Goal: Complete application form: Fill out and submit a form for a specific purpose

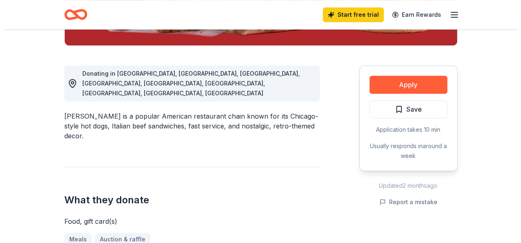
scroll to position [240, 0]
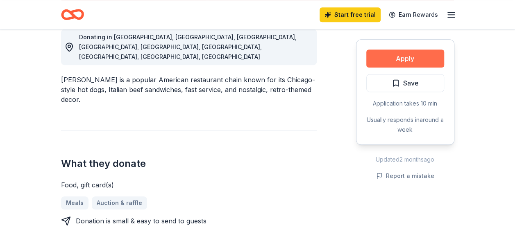
click at [410, 58] on button "Apply" at bounding box center [405, 59] width 78 height 18
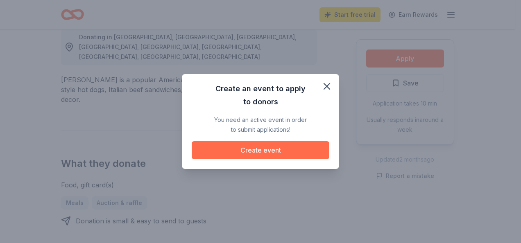
click at [295, 147] on button "Create event" at bounding box center [261, 150] width 138 height 18
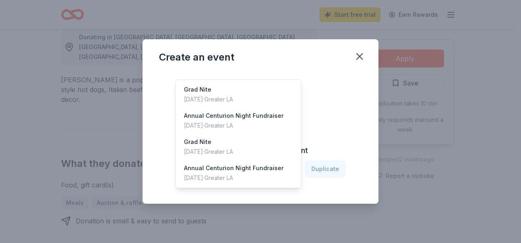
click at [295, 171] on icon "button" at bounding box center [290, 169] width 8 height 8
click at [360, 57] on div "Create an event Create from scratch Continue or Duplicate an existing event Sel…" at bounding box center [261, 121] width 236 height 165
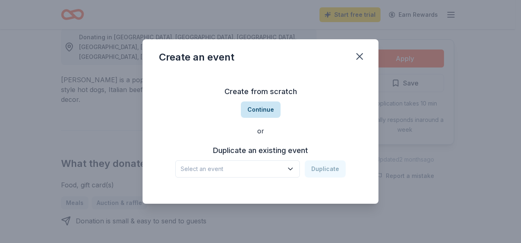
click at [267, 108] on button "Continue" at bounding box center [261, 110] width 40 height 16
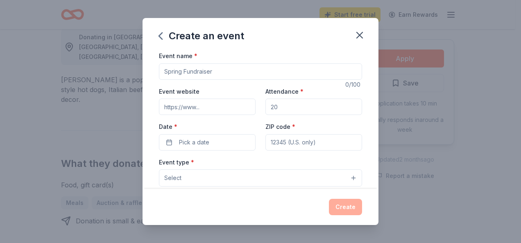
click at [219, 73] on input "Event name *" at bounding box center [260, 72] width 203 height 16
type input "Centurion Football Fundraiser"
click at [276, 109] on input "Attendance *" at bounding box center [313, 107] width 97 height 16
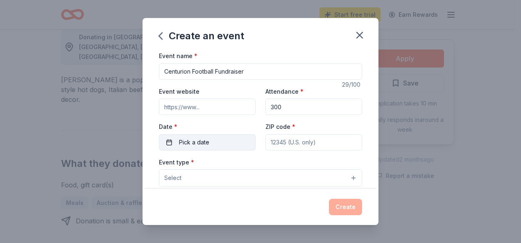
type input "300"
click at [208, 143] on span "Pick a date" at bounding box center [194, 143] width 30 height 10
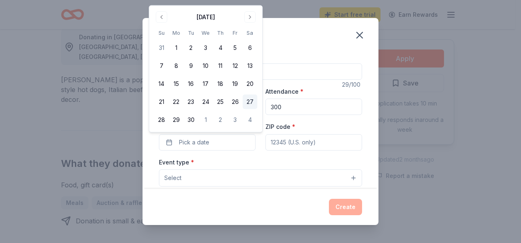
click at [249, 103] on button "27" at bounding box center [250, 102] width 15 height 15
click at [324, 143] on input "ZIP code *" at bounding box center [313, 142] width 97 height 16
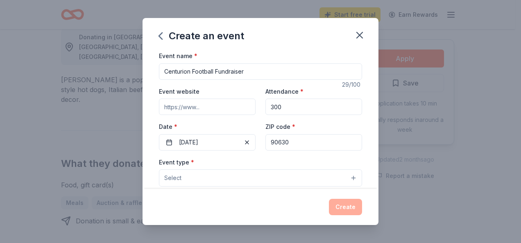
type input "90630"
click at [207, 179] on button "Select" at bounding box center [260, 178] width 203 height 17
click at [347, 177] on button "Select" at bounding box center [260, 178] width 203 height 17
click at [180, 177] on span "Select" at bounding box center [172, 178] width 17 height 10
click at [188, 179] on button "Select" at bounding box center [260, 178] width 203 height 17
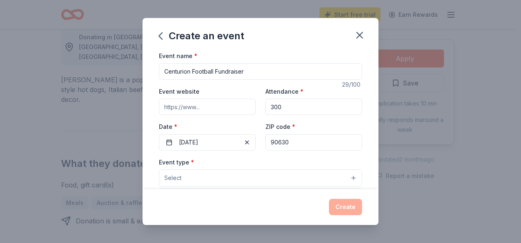
click at [186, 177] on button "Select" at bounding box center [260, 178] width 203 height 17
click at [347, 178] on button "Select" at bounding box center [260, 178] width 203 height 17
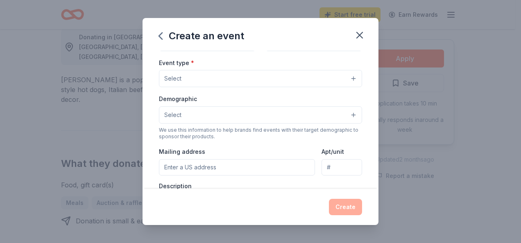
scroll to position [103, 0]
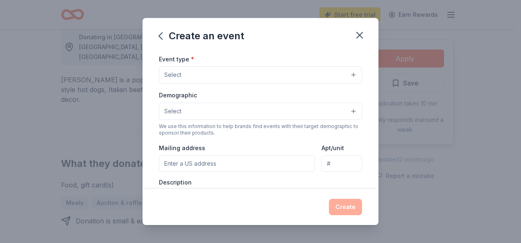
click at [347, 111] on button "Select" at bounding box center [260, 111] width 203 height 17
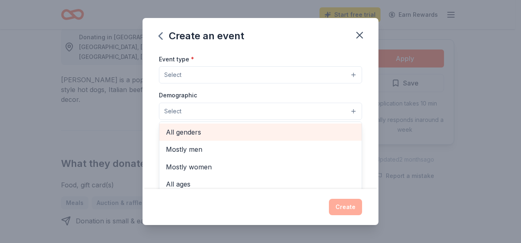
click at [281, 131] on span "All genders" at bounding box center [260, 132] width 189 height 11
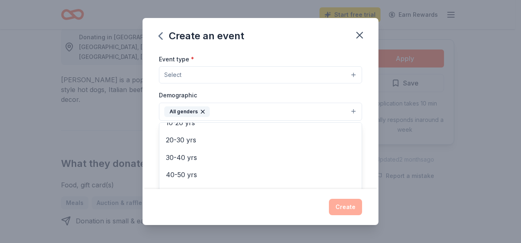
scroll to position [84, 0]
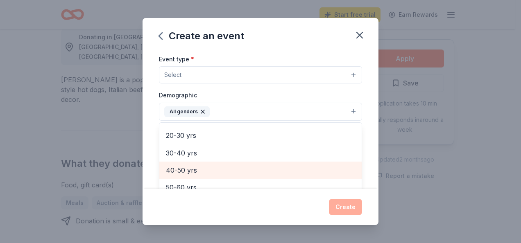
click at [211, 166] on span "40-50 yrs" at bounding box center [260, 170] width 189 height 11
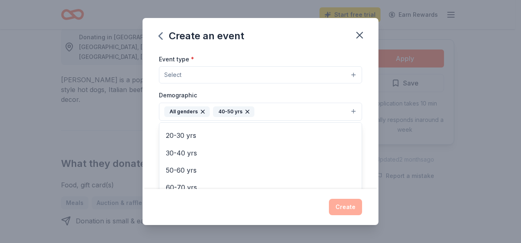
click at [347, 75] on div "Event type * Select Demographic All genders 40-50 yrs Mostly men Mostly women A…" at bounding box center [260, 140] width 203 height 173
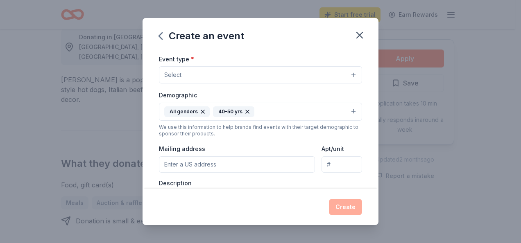
click at [347, 75] on button "Select" at bounding box center [260, 74] width 203 height 17
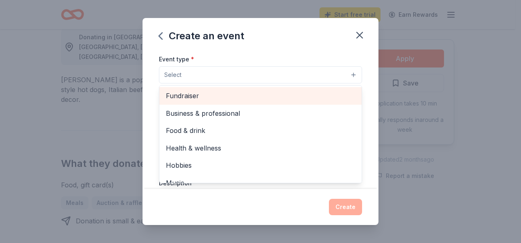
click at [287, 96] on span "Fundraiser" at bounding box center [260, 96] width 189 height 11
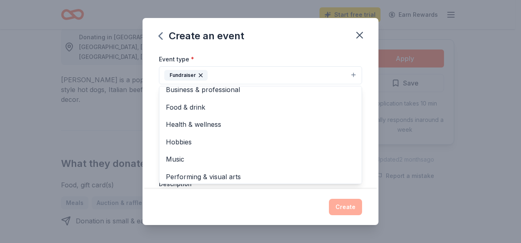
scroll to position [9, 0]
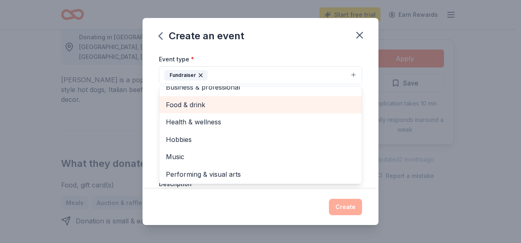
click at [332, 102] on span "Food & drink" at bounding box center [260, 105] width 189 height 11
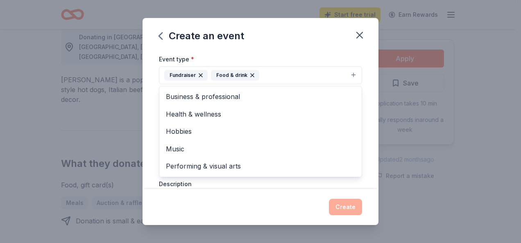
click at [288, 199] on div "Create an event Event name * Centurion Football Fundraiser 29 /100 Event websit…" at bounding box center [261, 121] width 236 height 207
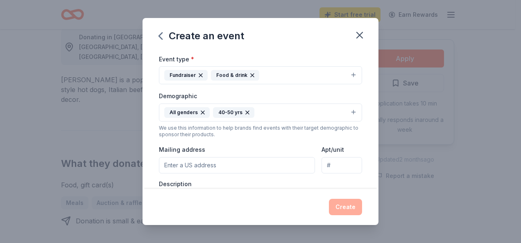
click at [204, 167] on input "Mailing address" at bounding box center [237, 165] width 156 height 16
type input "PO Box 1540"
click at [343, 167] on input "5060 Yorkshire Drive" at bounding box center [342, 165] width 41 height 16
type input "5"
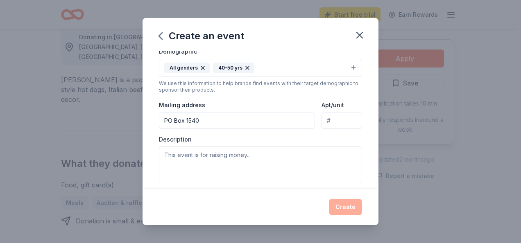
scroll to position [160, 0]
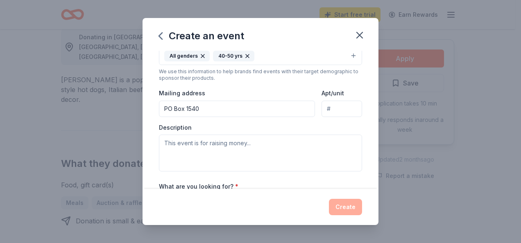
click at [210, 109] on input "PO Box 1540" at bounding box center [237, 109] width 156 height 16
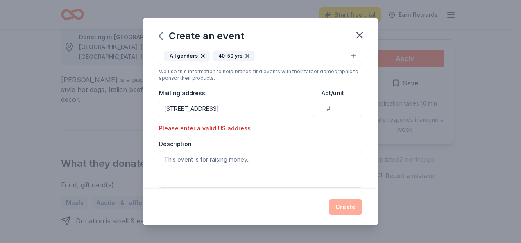
click at [200, 109] on input "PO Box 1540, Cypress, CA 90630" at bounding box center [237, 109] width 156 height 16
type input "5060 Yorkshire Drive, Cypress, CA, 90630"
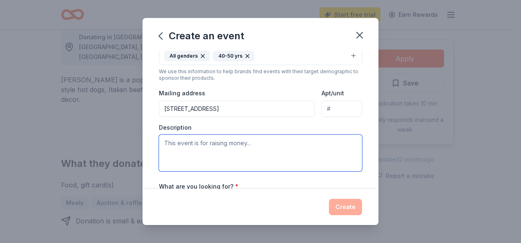
click at [180, 143] on textarea at bounding box center [260, 153] width 203 height 37
type textarea "We are raising funds to help support the Cypress High School football program."
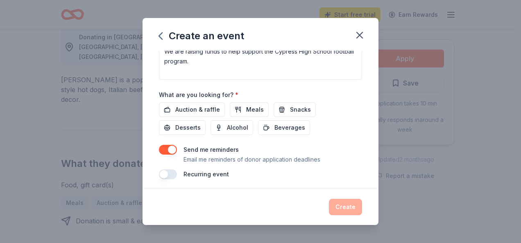
scroll to position [252, 0]
click at [203, 106] on span "Auction & raffle" at bounding box center [197, 109] width 45 height 10
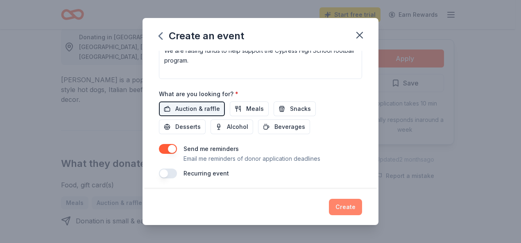
click at [351, 207] on button "Create" at bounding box center [345, 207] width 33 height 16
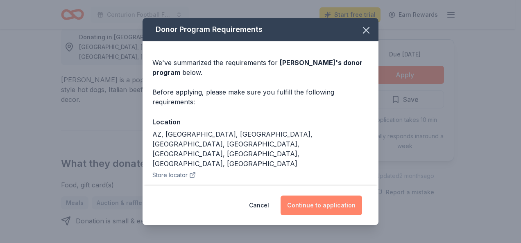
click at [325, 206] on button "Continue to application" at bounding box center [322, 206] width 82 height 20
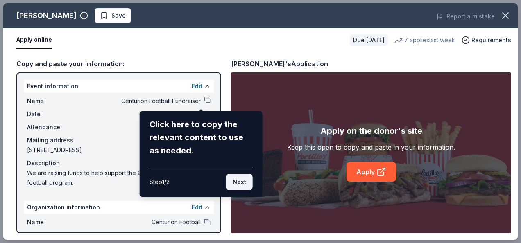
click at [249, 184] on button "Next" at bounding box center [239, 182] width 27 height 16
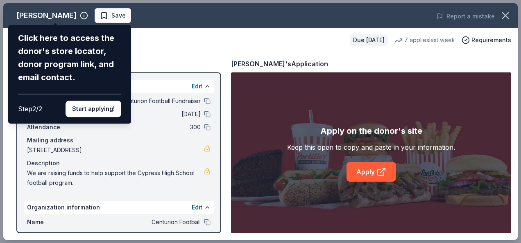
drag, startPoint x: 219, startPoint y: 134, endPoint x: 213, endPoint y: 149, distance: 15.7
click at [213, 149] on div "Portillo's Click here to access the donor's store locator, donor program link, …" at bounding box center [260, 121] width 515 height 237
drag, startPoint x: 216, startPoint y: 153, endPoint x: 213, endPoint y: 164, distance: 12.0
click at [213, 165] on div "Portillo's Click here to access the donor's store locator, donor program link, …" at bounding box center [260, 121] width 515 height 237
drag, startPoint x: 217, startPoint y: 175, endPoint x: 218, endPoint y: 192, distance: 17.2
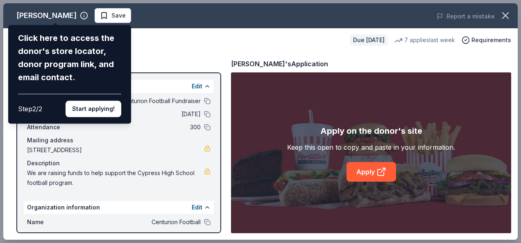
click at [218, 192] on div "Portillo's Click here to access the donor's store locator, donor program link, …" at bounding box center [260, 121] width 515 height 237
click at [217, 227] on div "Portillo's Click here to access the donor's store locator, donor program link, …" at bounding box center [260, 121] width 515 height 237
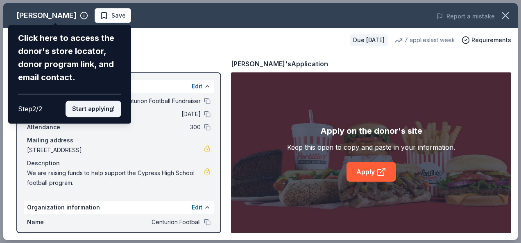
click at [100, 114] on button "Start applying!" at bounding box center [94, 109] width 56 height 16
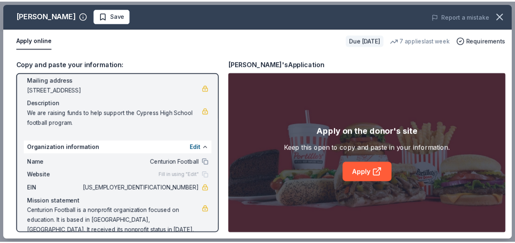
scroll to position [73, 0]
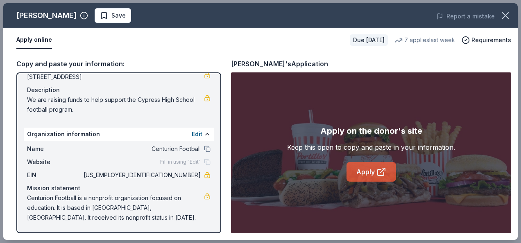
click at [367, 175] on link "Apply" at bounding box center [372, 172] width 50 height 20
click at [506, 17] on icon "button" at bounding box center [505, 15] width 11 height 11
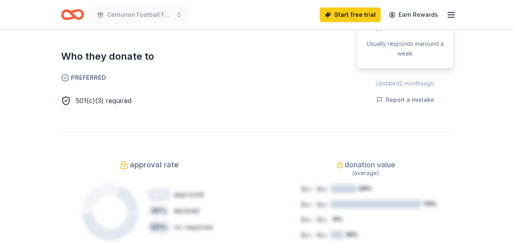
scroll to position [0, 0]
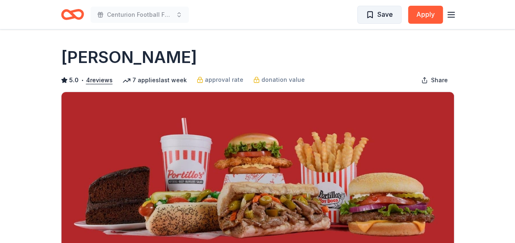
click at [373, 15] on span "Save" at bounding box center [379, 14] width 27 height 11
click at [75, 17] on icon "Home" at bounding box center [76, 14] width 13 height 8
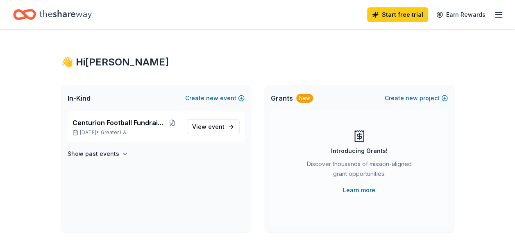
click at [498, 14] on icon "button" at bounding box center [499, 15] width 10 height 10
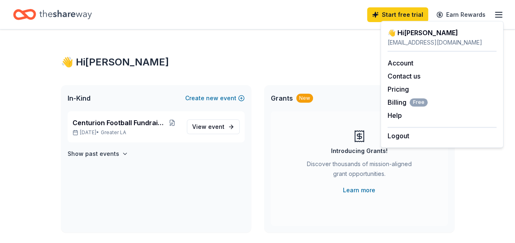
click at [333, 66] on div "👋 Hi Jillian" at bounding box center [257, 62] width 393 height 13
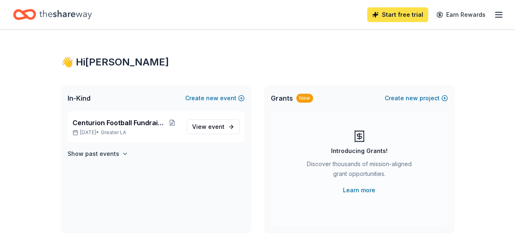
click at [407, 11] on link "Start free trial" at bounding box center [397, 14] width 61 height 15
click at [407, 15] on link "Start free trial" at bounding box center [397, 14] width 61 height 15
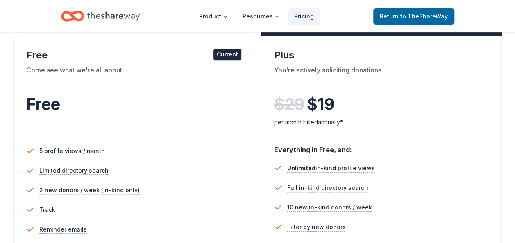
scroll to position [123, 0]
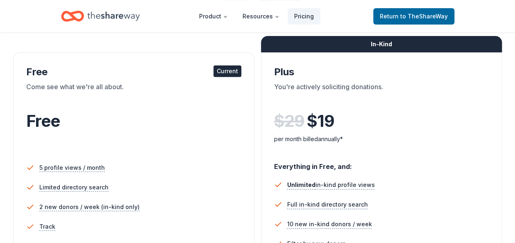
click at [93, 131] on div "Free" at bounding box center [133, 121] width 215 height 23
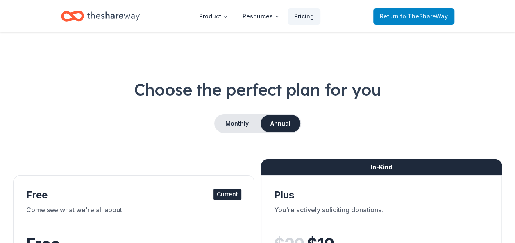
click at [432, 16] on span "to TheShareWay" at bounding box center [424, 16] width 48 height 7
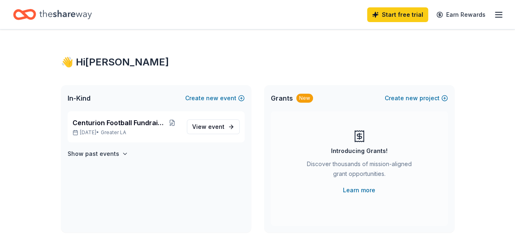
click at [26, 28] on div "Start free trial Earn Rewards" at bounding box center [257, 14] width 515 height 29
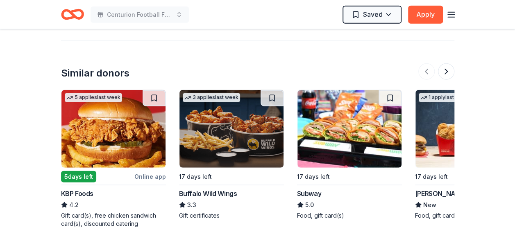
scroll to position [980, 0]
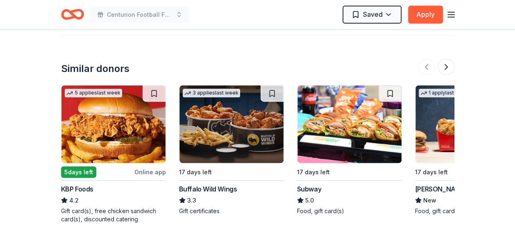
click at [248, 131] on img at bounding box center [231, 125] width 104 height 78
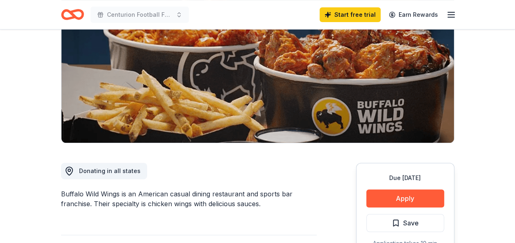
scroll to position [181, 0]
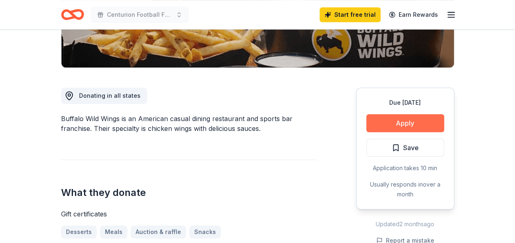
click at [415, 116] on button "Apply" at bounding box center [405, 123] width 78 height 18
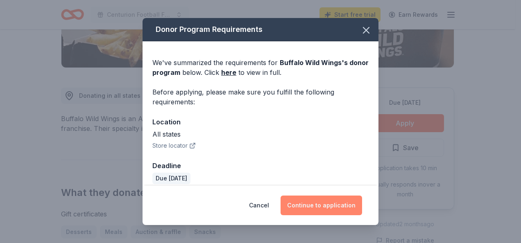
click at [331, 206] on button "Continue to application" at bounding box center [322, 206] width 82 height 20
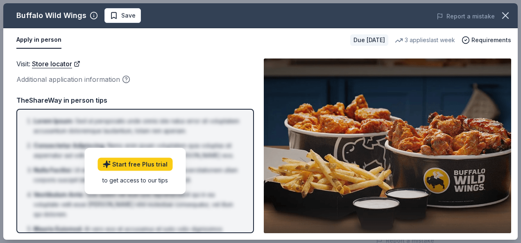
click at [186, 84] on div "Additional application information" at bounding box center [135, 79] width 238 height 11
click at [47, 44] on button "Apply in person" at bounding box center [38, 40] width 45 height 17
click at [507, 11] on icon "button" at bounding box center [505, 15] width 11 height 11
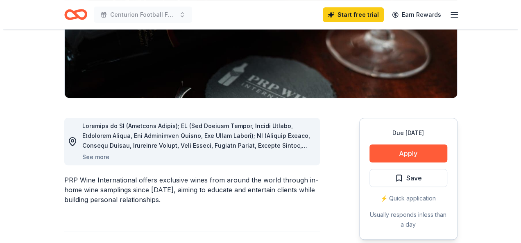
scroll to position [154, 0]
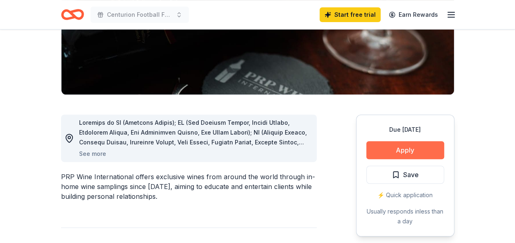
click at [414, 147] on button "Apply" at bounding box center [405, 150] width 78 height 18
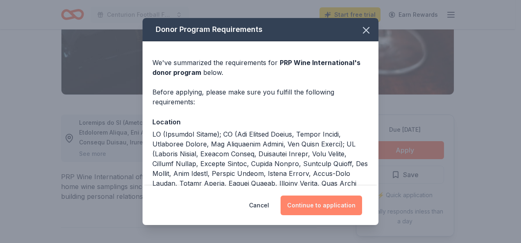
click at [334, 209] on button "Continue to application" at bounding box center [322, 206] width 82 height 20
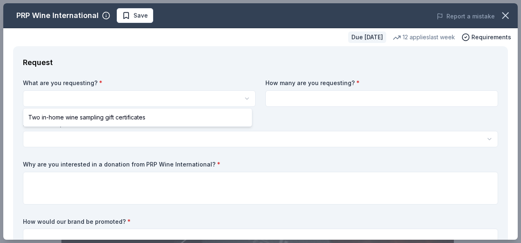
scroll to position [0, 0]
click at [245, 99] on html "Centurion Football Fundraiser Save Apply Due [DATE] Share PRP Wine Internationa…" at bounding box center [260, 121] width 521 height 243
select select "Two in-home wine sampling gift certificates"
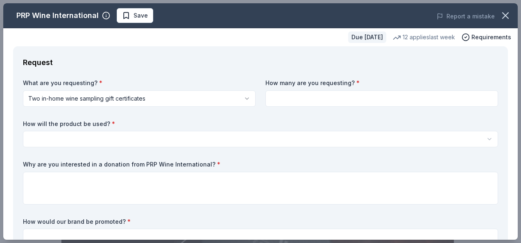
click at [316, 99] on input at bounding box center [381, 99] width 233 height 16
click at [483, 98] on input at bounding box center [381, 99] width 233 height 16
type input "2"
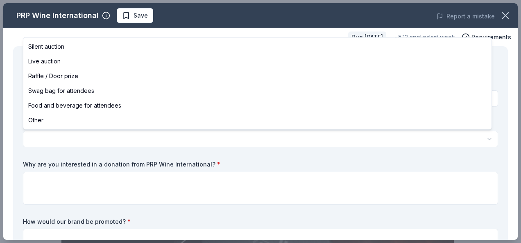
click at [87, 136] on html "Centurion Football Fundraiser Save Apply Due in 40 days Share PRP Wine Internat…" at bounding box center [260, 121] width 521 height 243
select select "silentAuction"
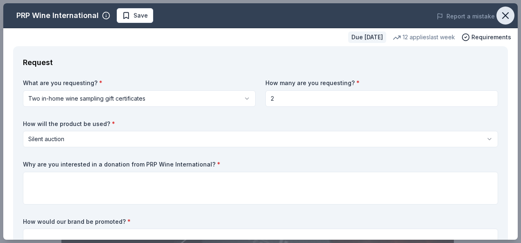
click at [500, 14] on icon "button" at bounding box center [505, 15] width 11 height 11
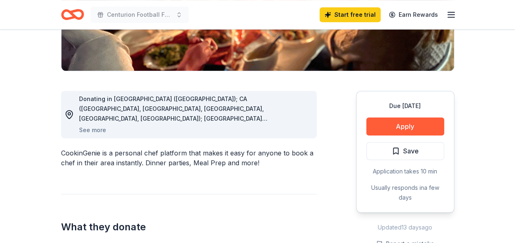
scroll to position [171, 0]
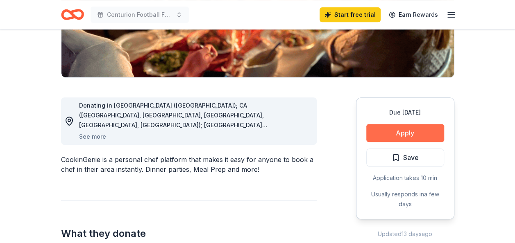
click at [403, 133] on button "Apply" at bounding box center [405, 133] width 78 height 18
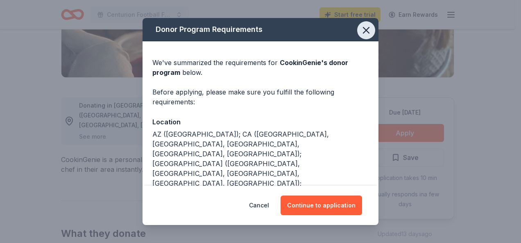
click at [363, 32] on icon "button" at bounding box center [366, 30] width 6 height 6
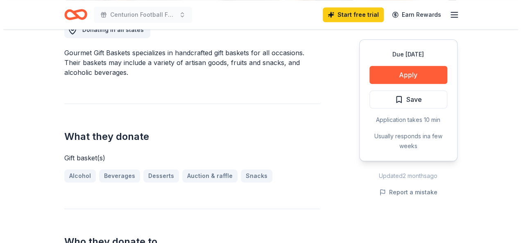
scroll to position [244, 0]
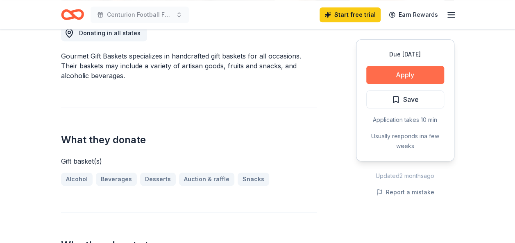
click at [404, 75] on button "Apply" at bounding box center [405, 75] width 78 height 18
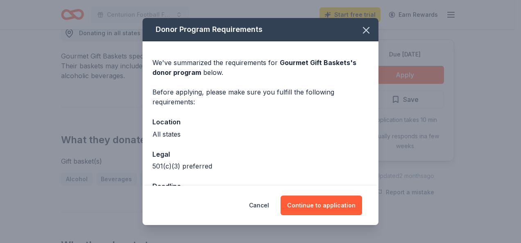
scroll to position [29, 0]
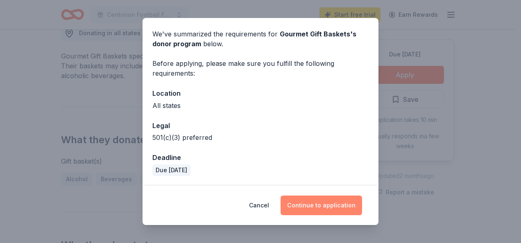
click at [339, 205] on button "Continue to application" at bounding box center [322, 206] width 82 height 20
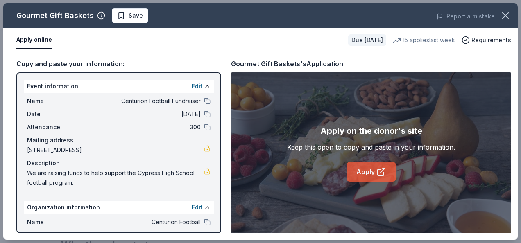
click at [367, 170] on link "Apply" at bounding box center [372, 172] width 50 height 20
